Goal: Task Accomplishment & Management: Manage account settings

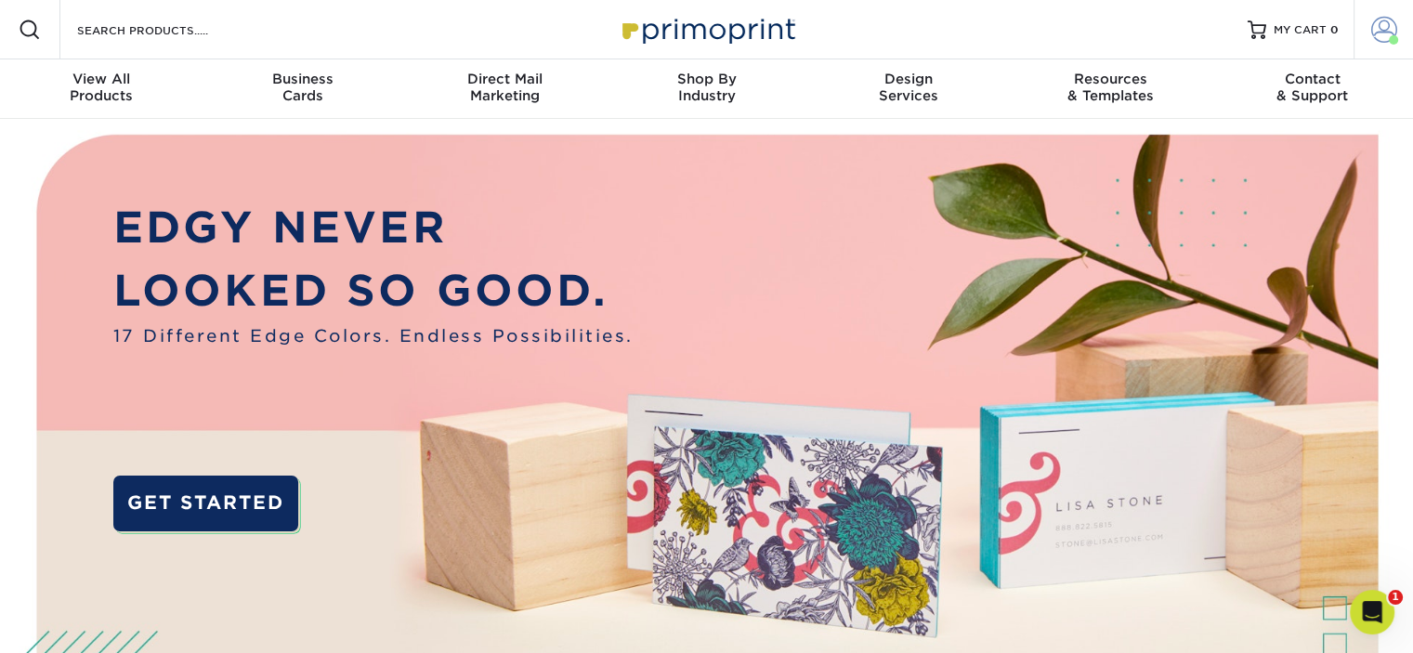
click at [1374, 21] on span at bounding box center [1384, 30] width 26 height 26
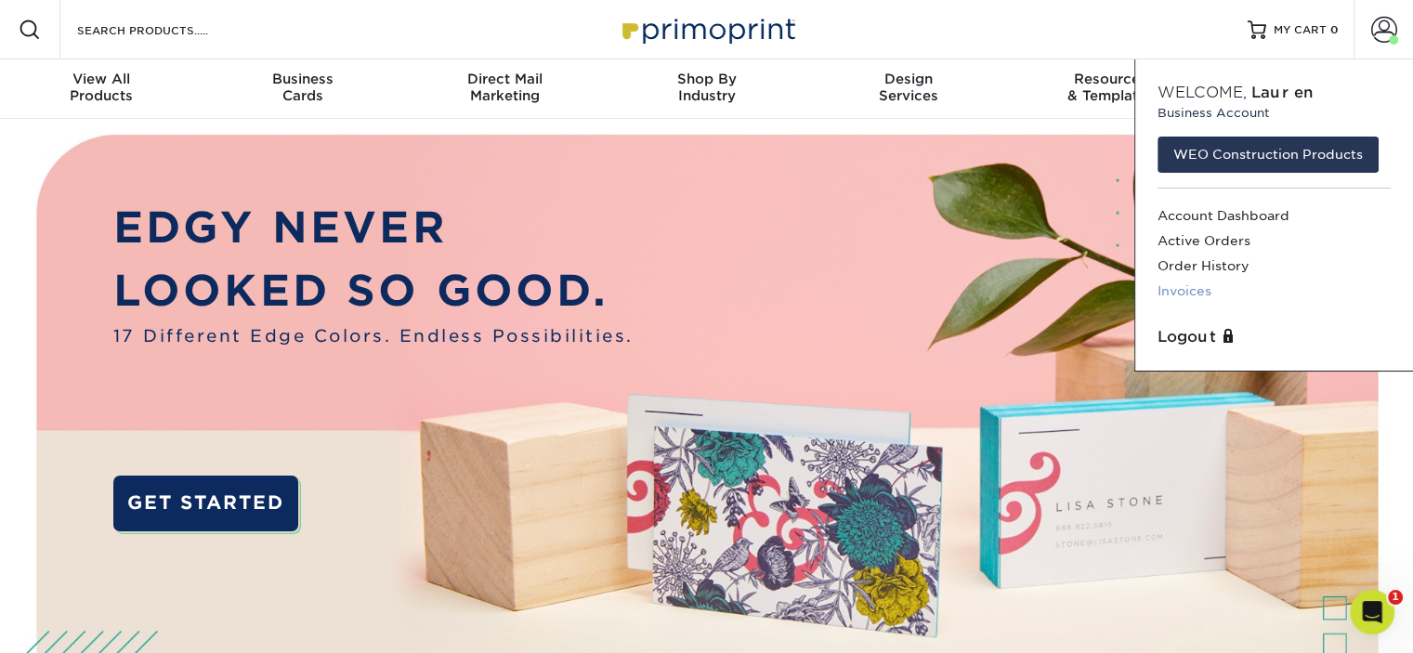
click at [1194, 283] on link "Invoices" at bounding box center [1273, 291] width 233 height 25
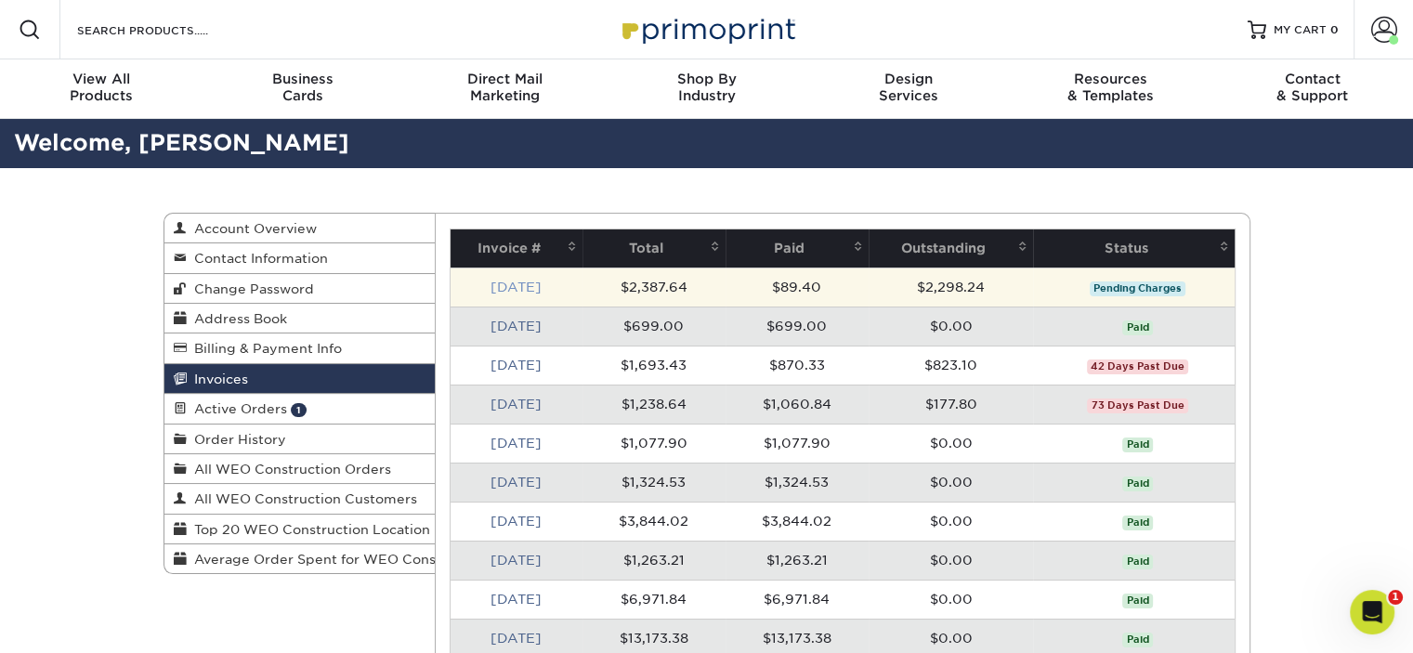
click at [520, 289] on link "[DATE]" at bounding box center [515, 287] width 51 height 15
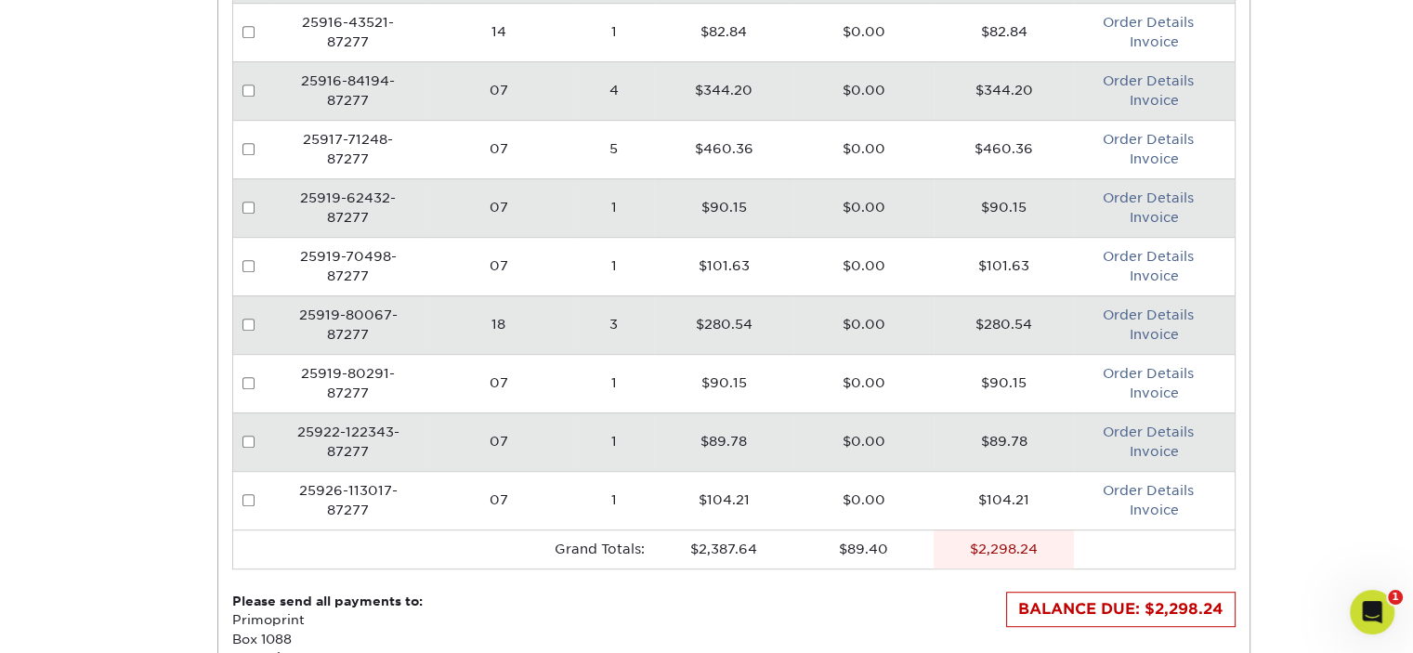
scroll to position [965, 0]
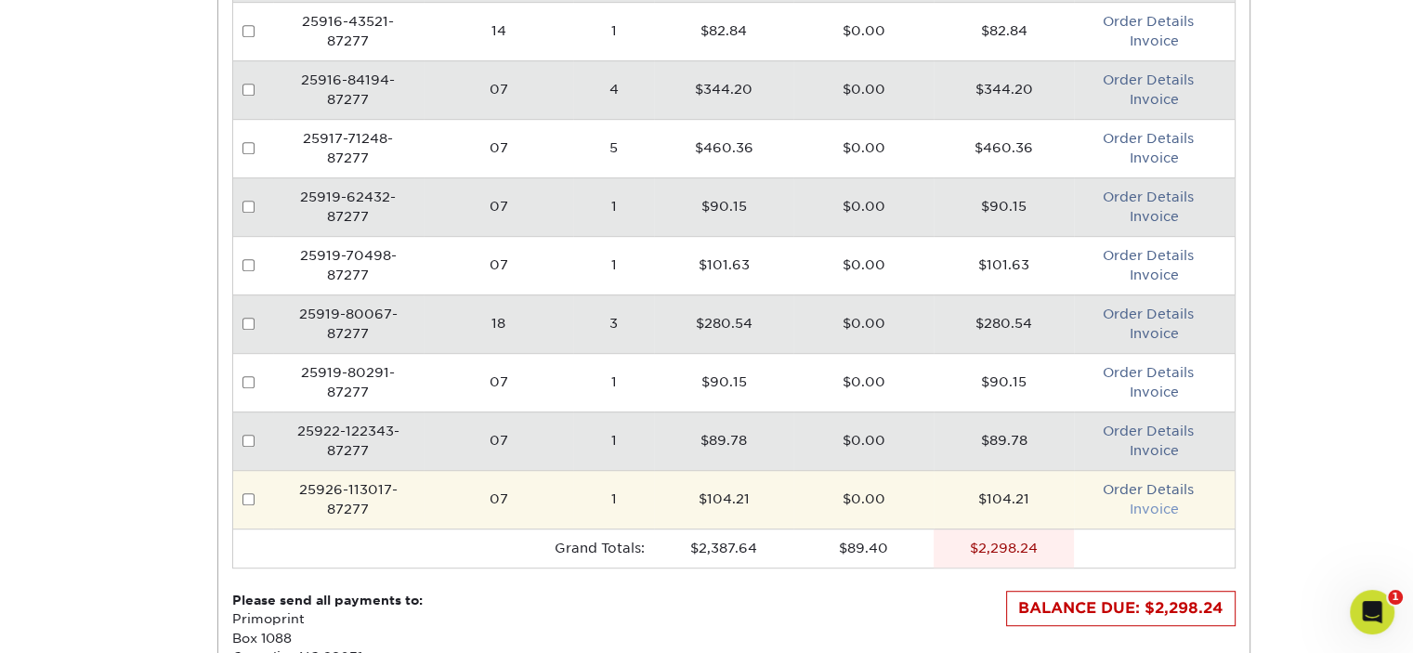
click at [1166, 503] on link "Invoice" at bounding box center [1153, 509] width 49 height 15
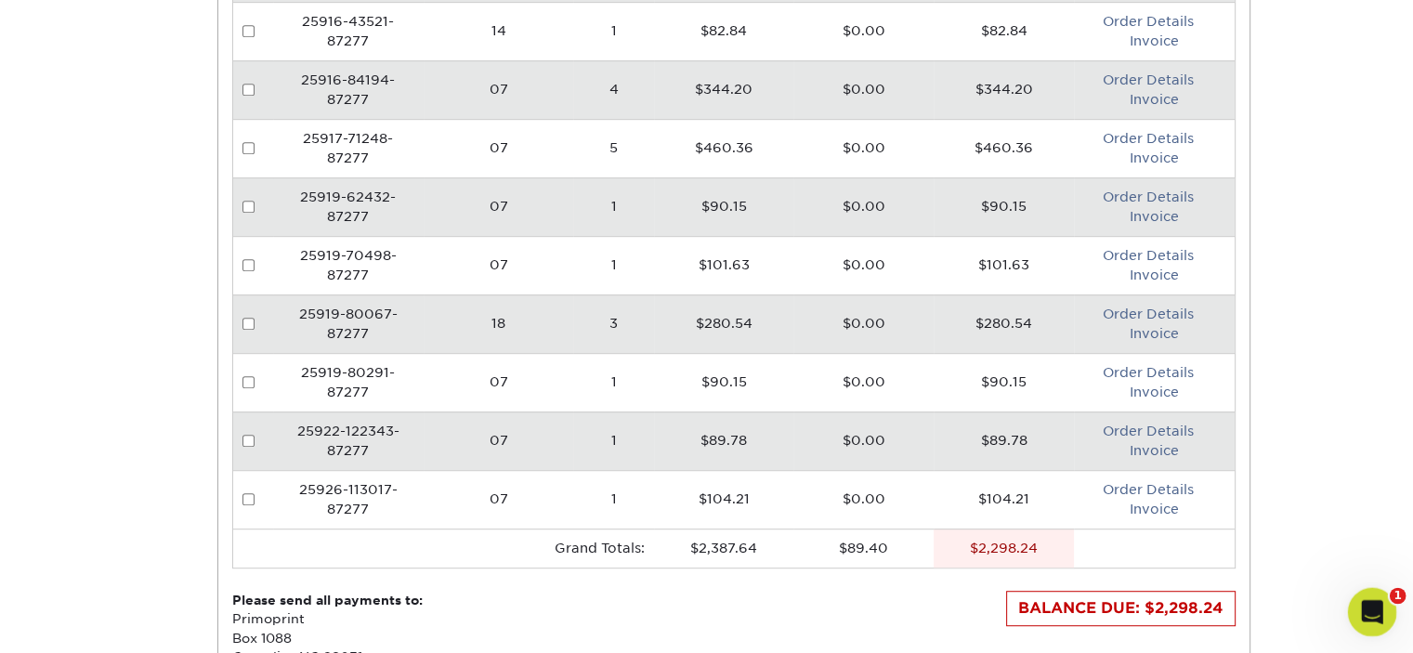
click at [1362, 599] on icon "Open Intercom Messenger" at bounding box center [1369, 609] width 31 height 31
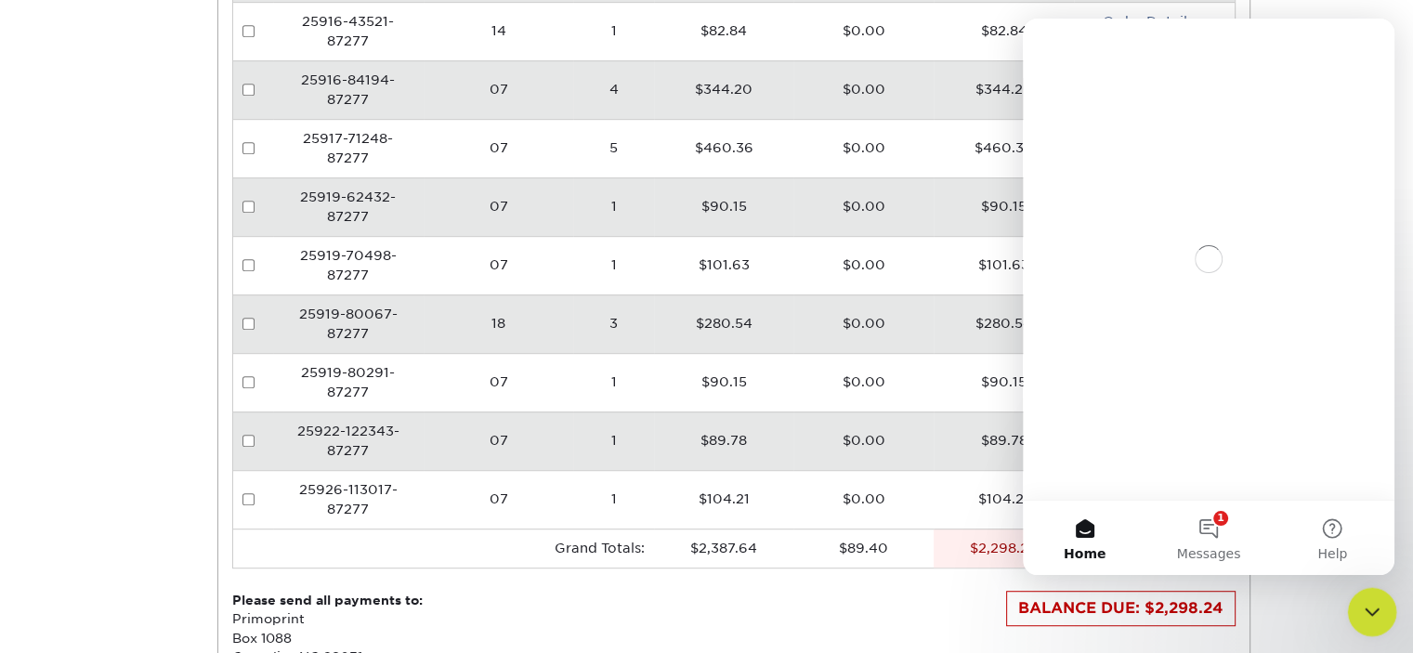
scroll to position [0, 0]
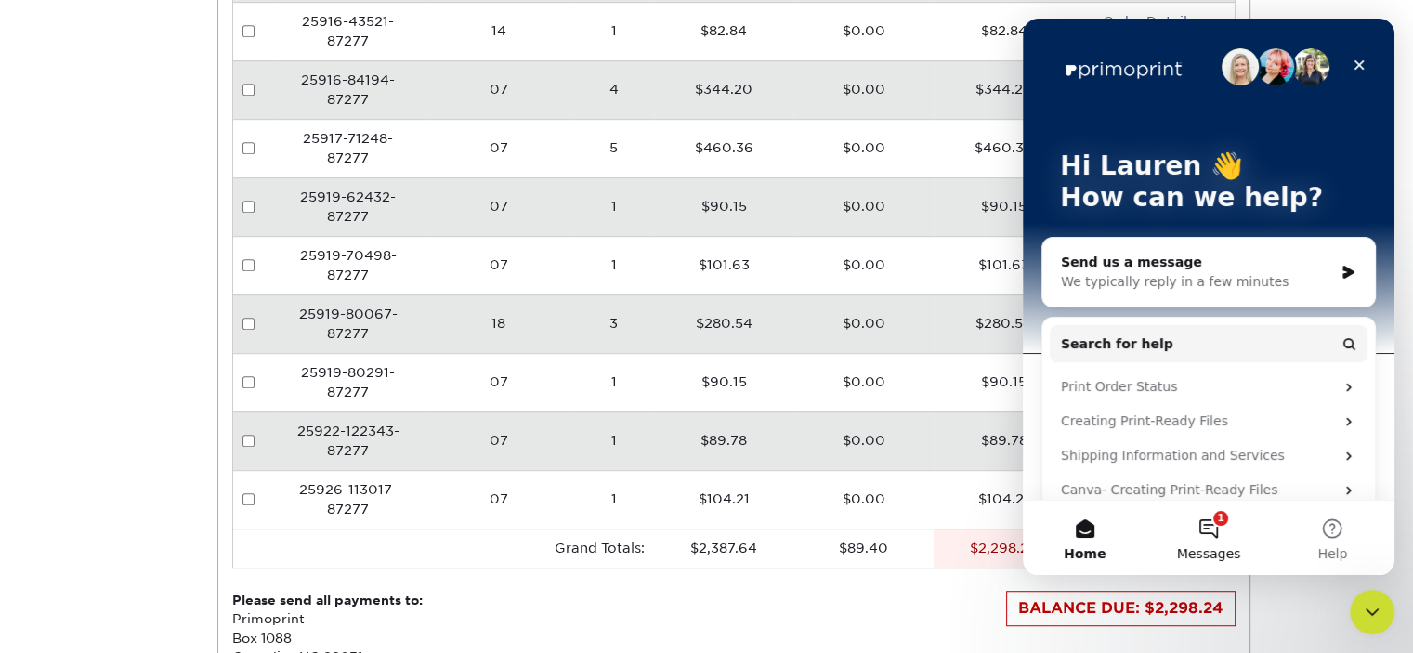
click at [1206, 534] on button "1 Messages" at bounding box center [1208, 538] width 124 height 74
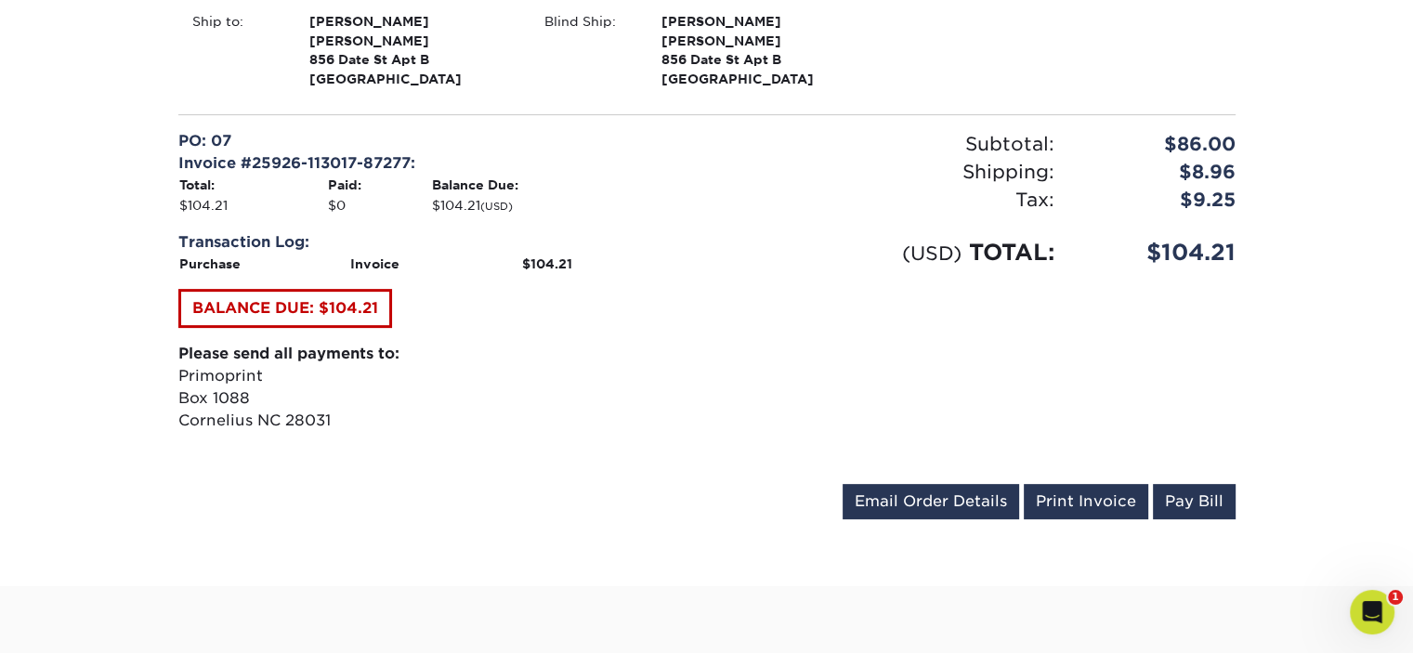
scroll to position [571, 0]
click at [1062, 502] on link "Print Invoice" at bounding box center [1085, 500] width 124 height 35
